Goal: Task Accomplishment & Management: Manage account settings

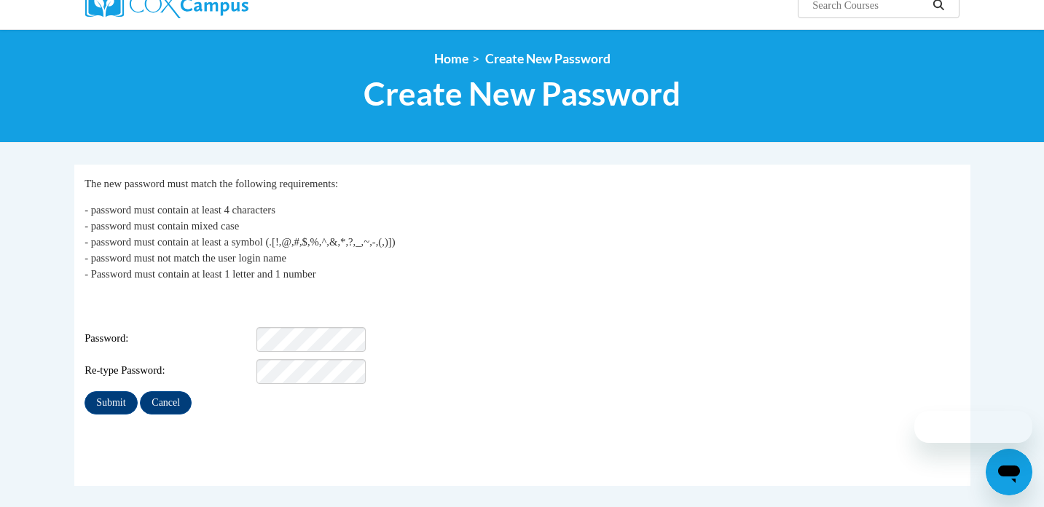
click at [327, 313] on div "Login: tootsie9291@hotmail.com Password: Re-type Password:" at bounding box center [522, 338] width 875 height 91
click at [114, 394] on input "Submit" at bounding box center [111, 402] width 52 height 23
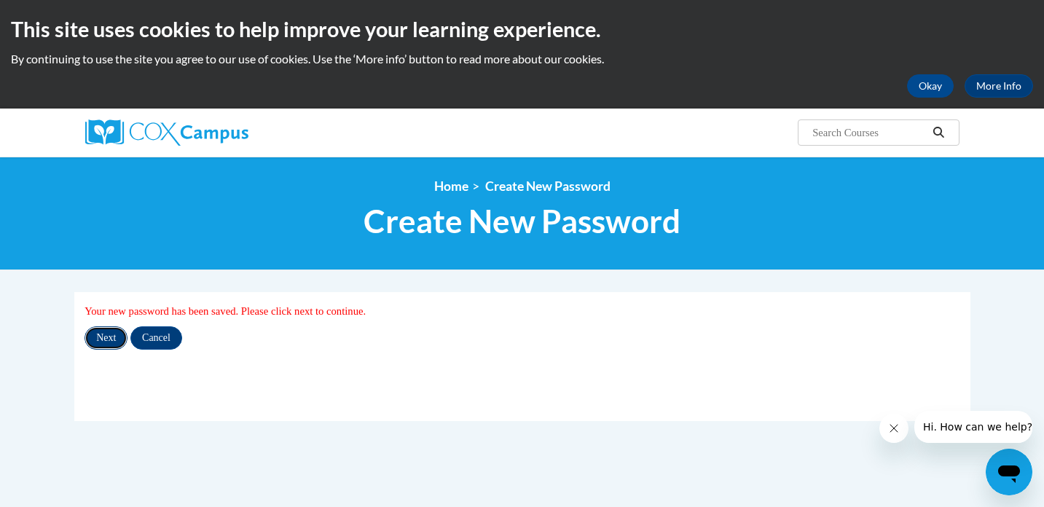
click at [108, 345] on input "Next" at bounding box center [106, 338] width 43 height 23
